Goal: Use online tool/utility: Utilize a website feature to perform a specific function

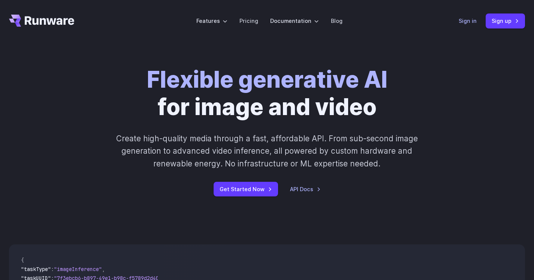
click at [464, 23] on link "Sign in" at bounding box center [467, 20] width 18 height 9
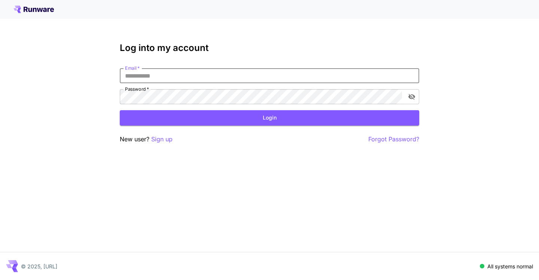
click at [287, 78] on input "Email   *" at bounding box center [270, 75] width 300 height 15
type input "******"
click at [159, 138] on p "Sign up" at bounding box center [161, 138] width 21 height 9
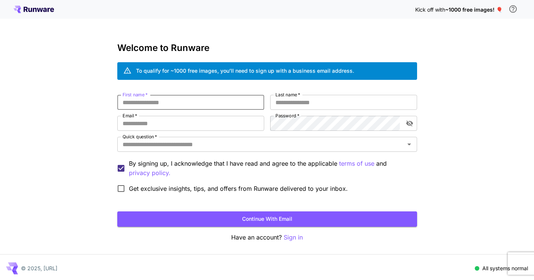
click at [179, 106] on input "First name   *" at bounding box center [190, 102] width 147 height 15
type input "******"
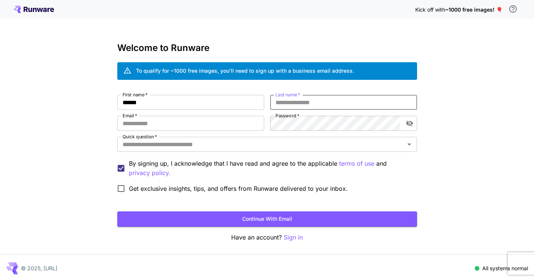
click at [299, 99] on input "Last name   *" at bounding box center [343, 102] width 147 height 15
type input "******"
click at [199, 129] on input "Email   *" at bounding box center [190, 123] width 147 height 15
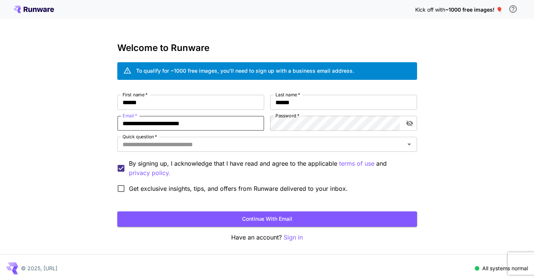
type input "**********"
click at [414, 124] on button "toggle password visibility" at bounding box center [409, 122] width 13 height 13
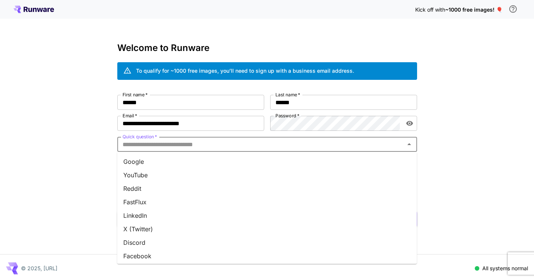
click at [337, 146] on input "Quick question   *" at bounding box center [260, 144] width 283 height 10
click at [255, 164] on li "Google" at bounding box center [267, 161] width 300 height 13
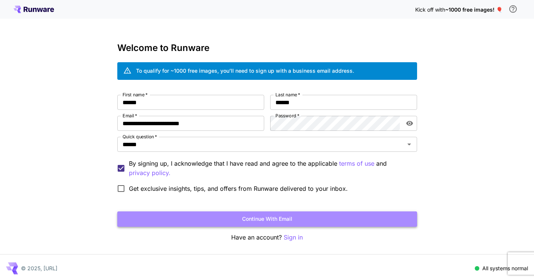
click at [202, 218] on button "Continue with email" at bounding box center [267, 218] width 300 height 15
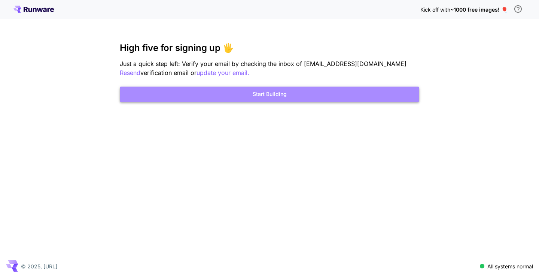
click at [259, 97] on button "Start Building" at bounding box center [270, 94] width 300 height 15
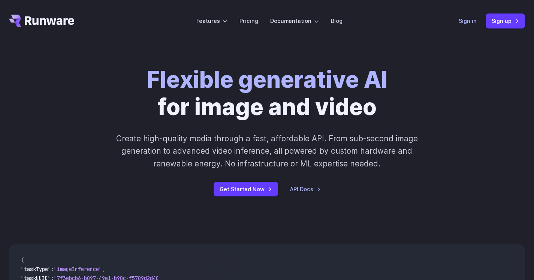
click at [463, 22] on link "Sign in" at bounding box center [467, 20] width 18 height 9
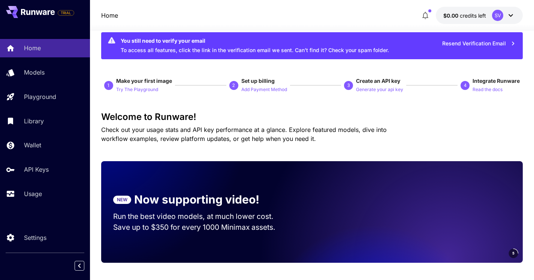
scroll to position [16, 0]
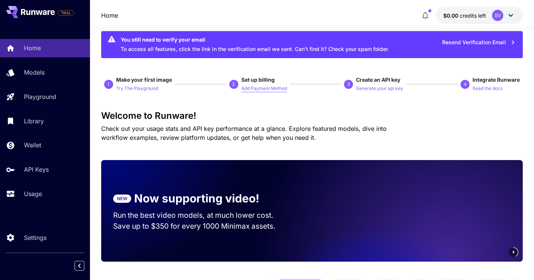
click at [260, 87] on p "Add Payment Method" at bounding box center [264, 88] width 46 height 7
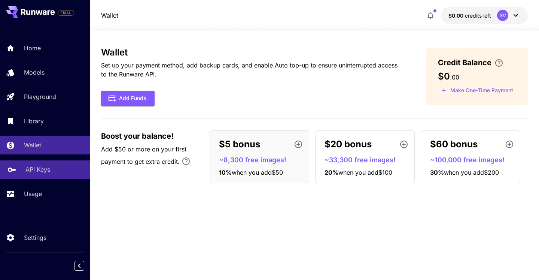
click at [37, 166] on link "API Keys" at bounding box center [45, 169] width 90 height 18
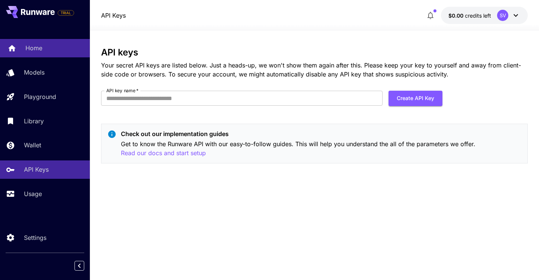
click at [43, 50] on div "Home" at bounding box center [54, 47] width 58 height 9
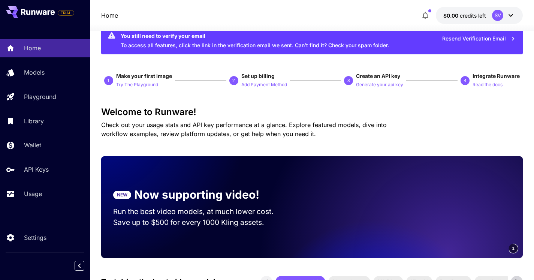
scroll to position [21, 0]
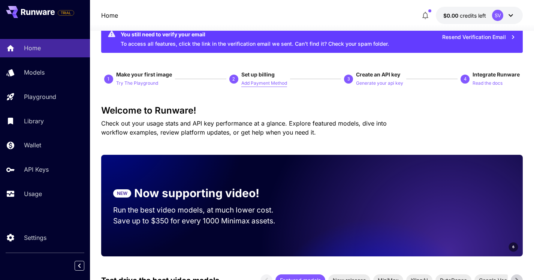
click at [272, 81] on p "Add Payment Method" at bounding box center [264, 83] width 46 height 7
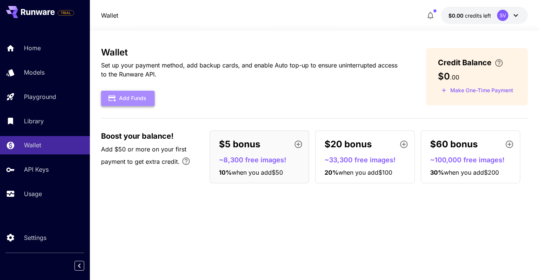
click at [139, 103] on button "Add Funds" at bounding box center [128, 98] width 54 height 15
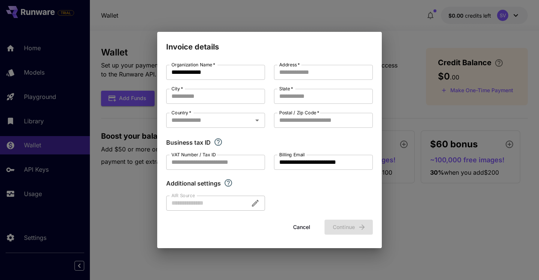
click at [187, 203] on div at bounding box center [215, 203] width 99 height 15
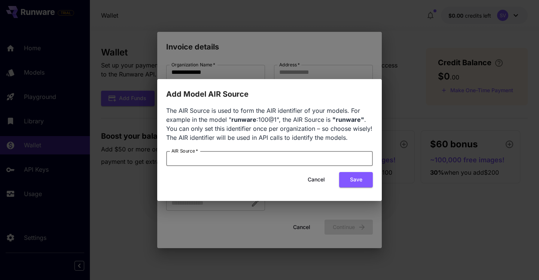
click at [196, 157] on input "AIR Source   *" at bounding box center [269, 158] width 207 height 15
paste input "*********"
type input "*********"
click at [361, 177] on button "Save" at bounding box center [356, 179] width 34 height 15
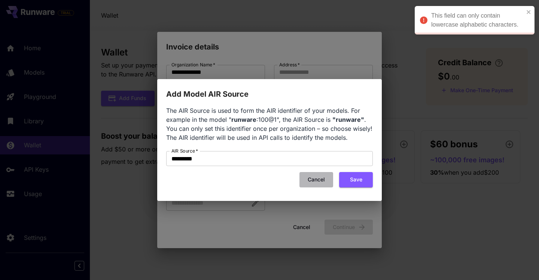
click at [320, 181] on button "Cancel" at bounding box center [317, 179] width 34 height 15
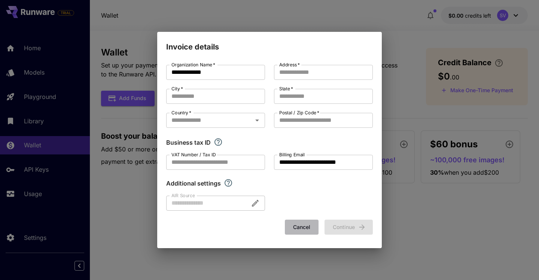
click at [301, 227] on button "Cancel" at bounding box center [302, 227] width 34 height 15
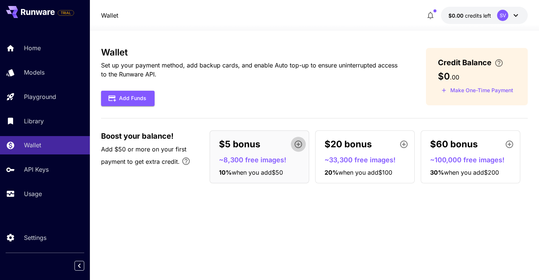
click at [299, 145] on icon "button" at bounding box center [298, 143] width 7 height 7
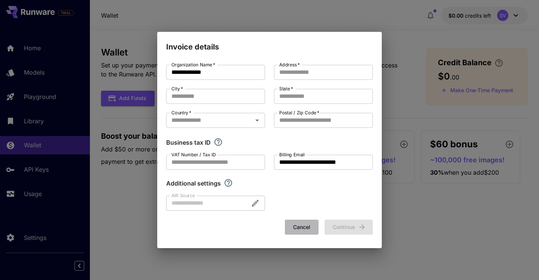
click at [298, 228] on button "Cancel" at bounding box center [302, 227] width 34 height 15
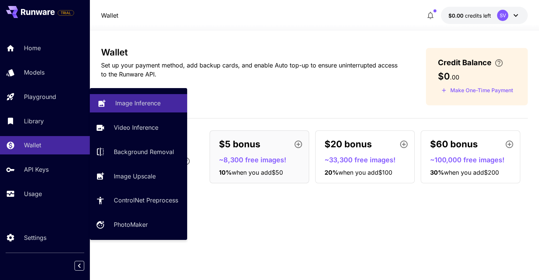
click at [135, 106] on p "Image Inference" at bounding box center [137, 103] width 45 height 9
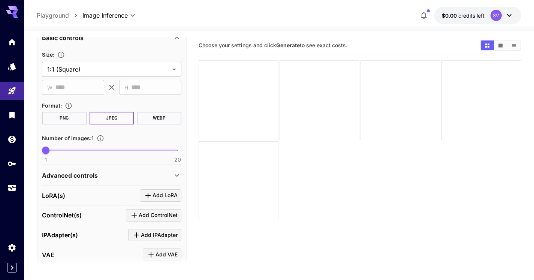
scroll to position [141, 0]
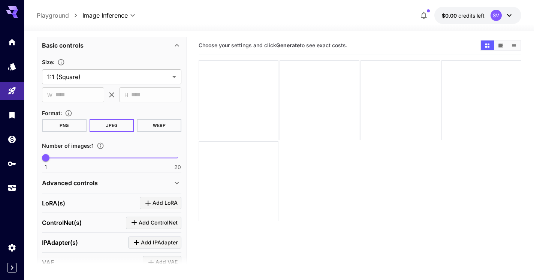
click at [511, 16] on icon at bounding box center [509, 15] width 9 height 9
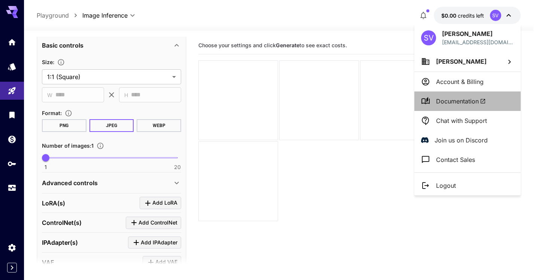
click at [445, 100] on span "Documentation" at bounding box center [461, 101] width 50 height 9
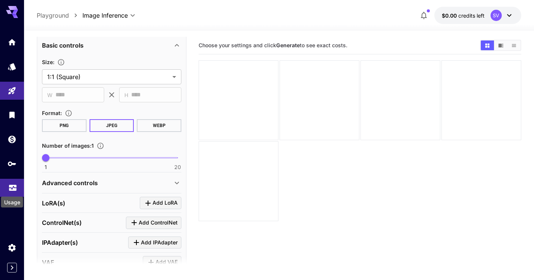
click at [16, 187] on icon "Usage" at bounding box center [12, 185] width 9 height 9
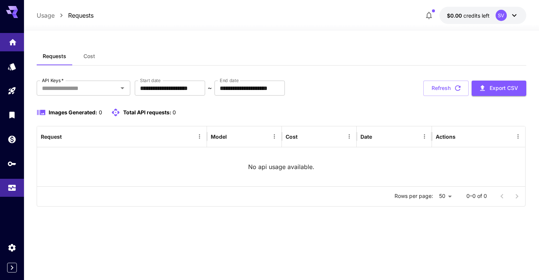
click at [14, 45] on link at bounding box center [12, 42] width 24 height 18
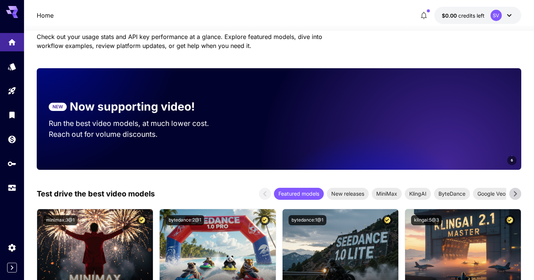
scroll to position [107, 0]
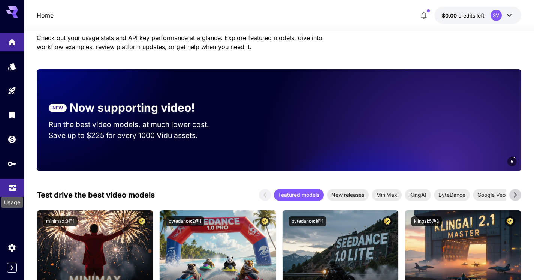
click at [10, 187] on icon "Usage" at bounding box center [12, 186] width 9 height 9
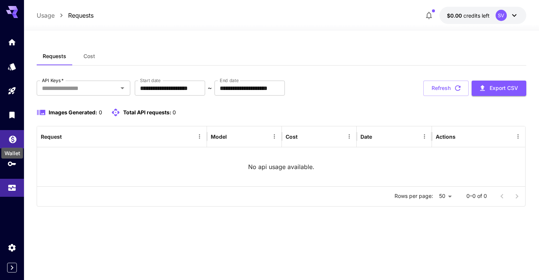
click at [13, 135] on icon "Wallet" at bounding box center [12, 137] width 9 height 9
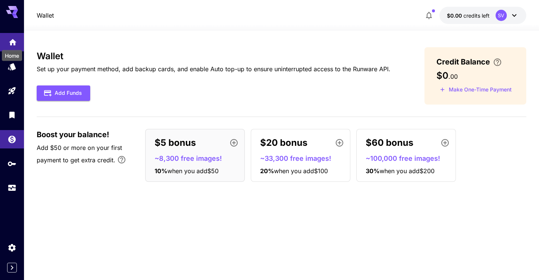
click at [13, 39] on icon "Home" at bounding box center [12, 40] width 7 height 6
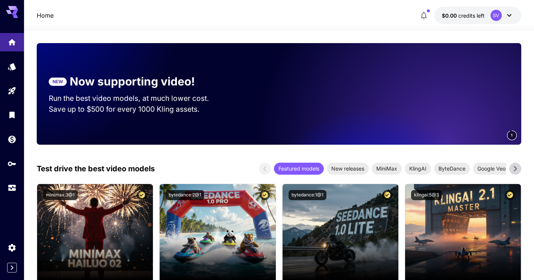
scroll to position [290, 0]
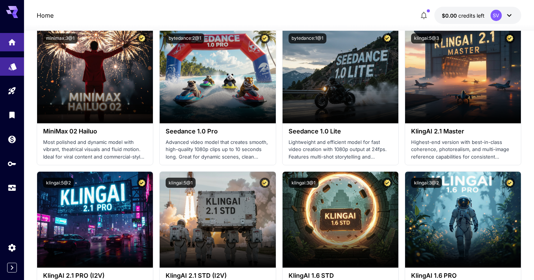
click at [13, 71] on link at bounding box center [12, 66] width 24 height 18
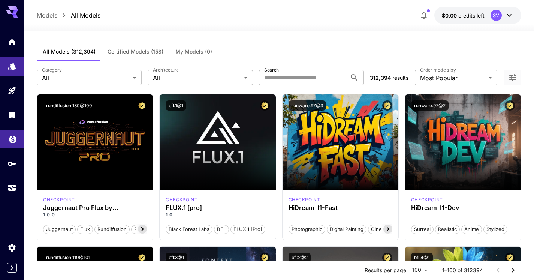
click at [13, 145] on link at bounding box center [12, 139] width 24 height 18
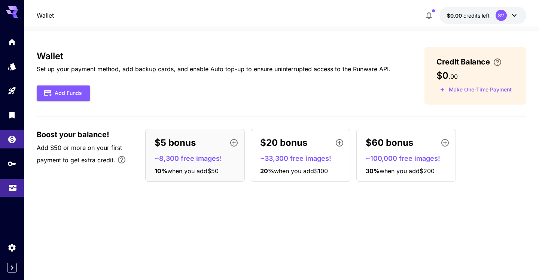
click at [7, 190] on link at bounding box center [12, 188] width 24 height 18
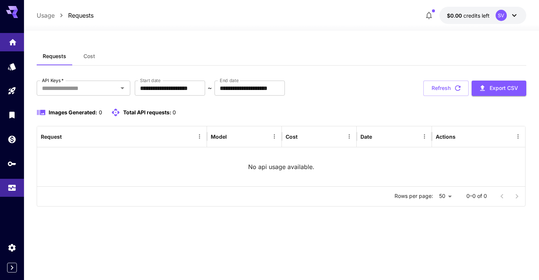
click at [15, 49] on link at bounding box center [12, 42] width 24 height 18
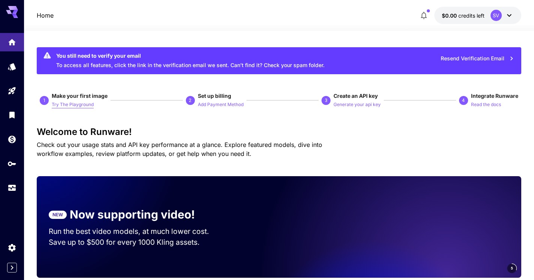
click at [65, 106] on p "Try The Playground" at bounding box center [73, 104] width 42 height 7
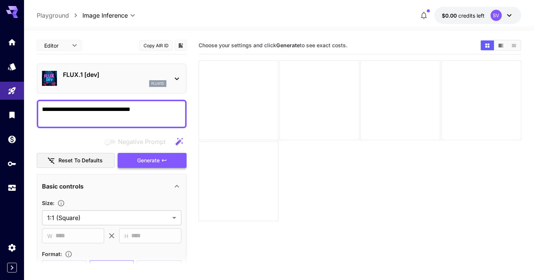
type textarea "**********"
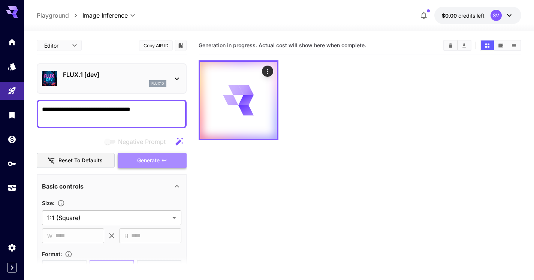
click at [168, 162] on button "Generate" at bounding box center [152, 160] width 69 height 15
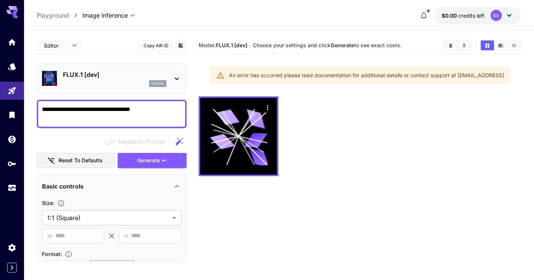
click at [149, 83] on div "flux1d" at bounding box center [157, 83] width 17 height 7
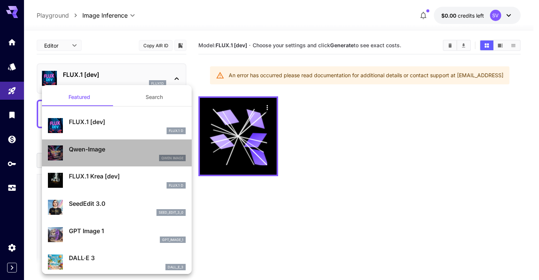
click at [133, 146] on p "Qwen-Image" at bounding box center [127, 149] width 117 height 9
type input "**"
type input "***"
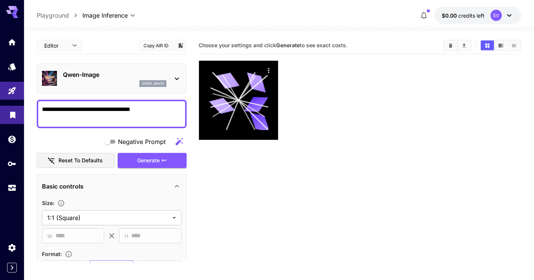
drag, startPoint x: 143, startPoint y: 108, endPoint x: 3, endPoint y: 107, distance: 140.1
click at [3, 107] on div "**********" at bounding box center [267, 169] width 534 height 339
click at [153, 161] on span "Generate" at bounding box center [148, 160] width 22 height 9
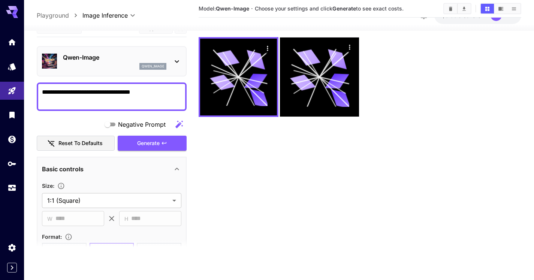
scroll to position [119, 0]
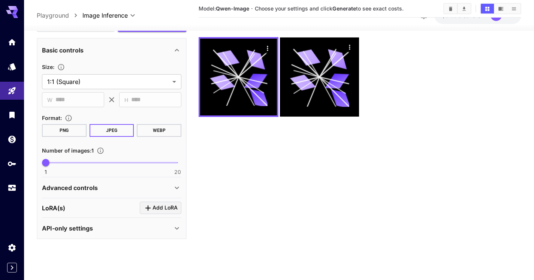
click at [71, 128] on button "PNG" at bounding box center [64, 130] width 45 height 13
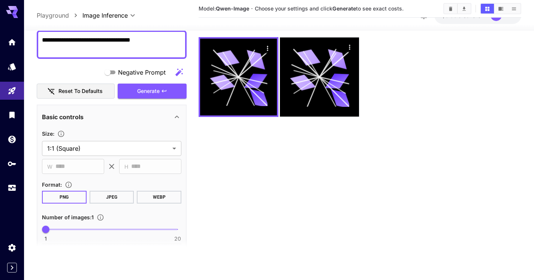
scroll to position [0, 0]
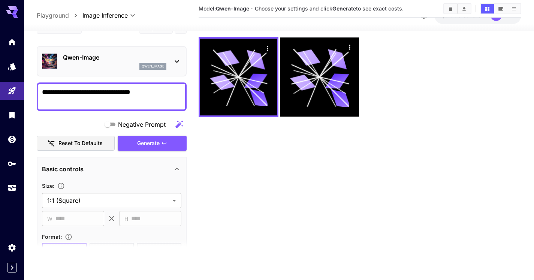
click at [139, 126] on span "Negative Prompt" at bounding box center [142, 124] width 48 height 9
click at [179, 125] on icon "button" at bounding box center [178, 123] width 7 height 7
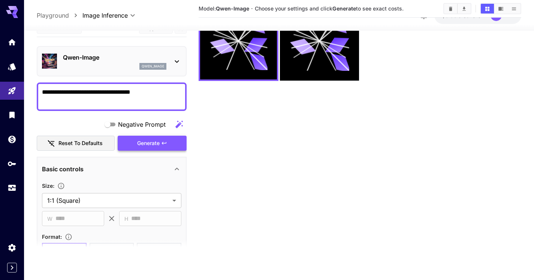
click at [162, 146] on icon "button" at bounding box center [164, 143] width 6 height 6
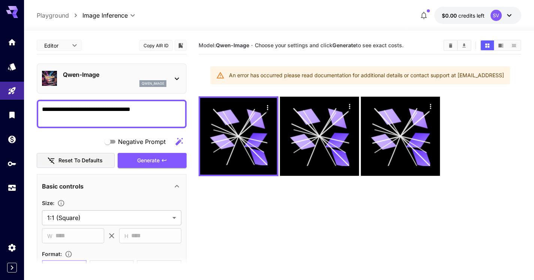
click at [13, 17] on icon at bounding box center [12, 12] width 12 height 12
click at [53, 16] on p "Playground" at bounding box center [53, 15] width 32 height 9
